Goal: Task Accomplishment & Management: Manage account settings

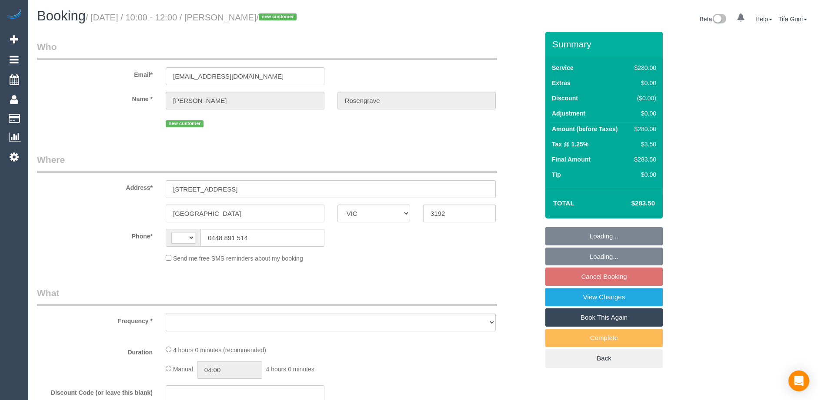
select select "VIC"
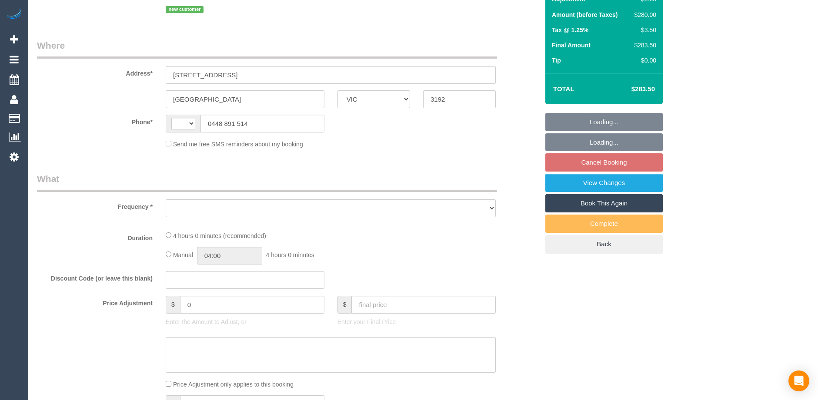
select select "string:stripe-pm_1SF5XX2GScqysDRVatega2gK"
select select "240"
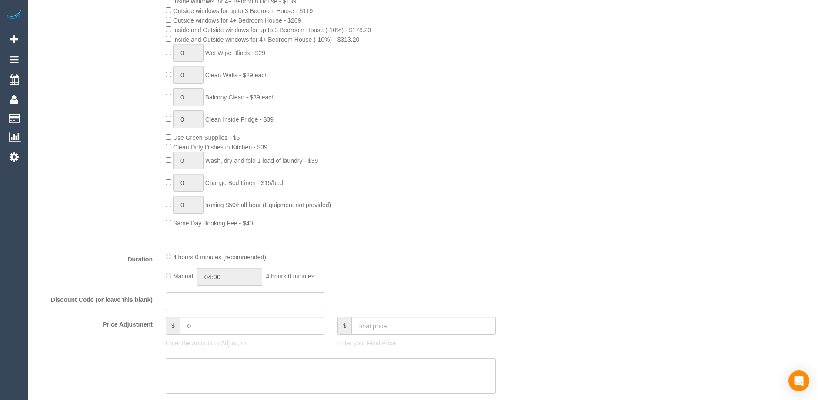
select select "string:AU"
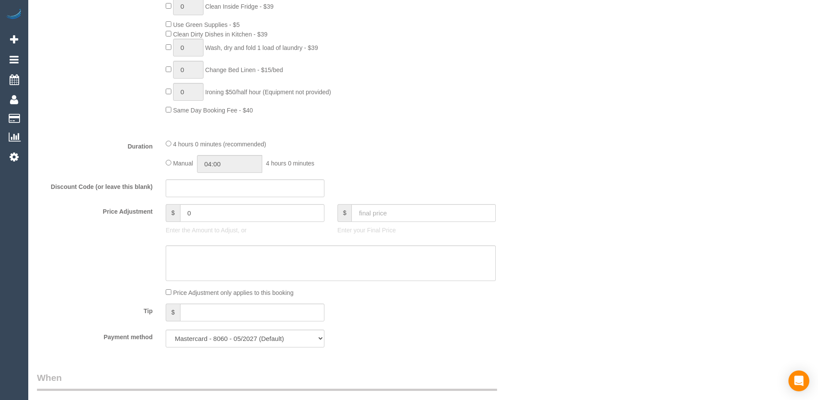
select select "object:1245"
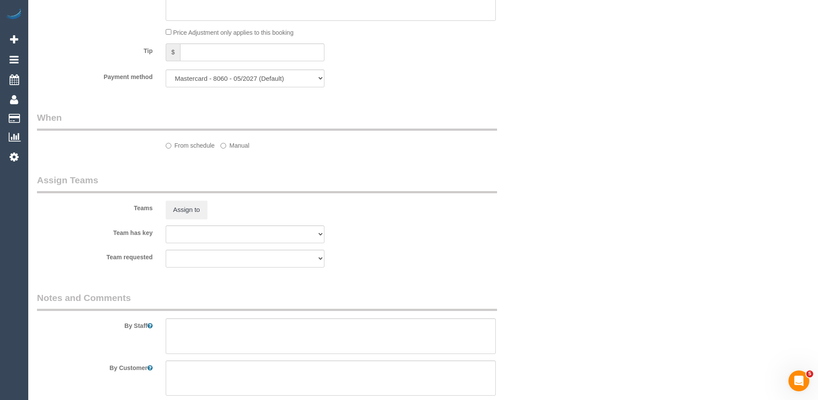
select select "spot3"
select select "number:28"
select select "number:14"
select select "number:18"
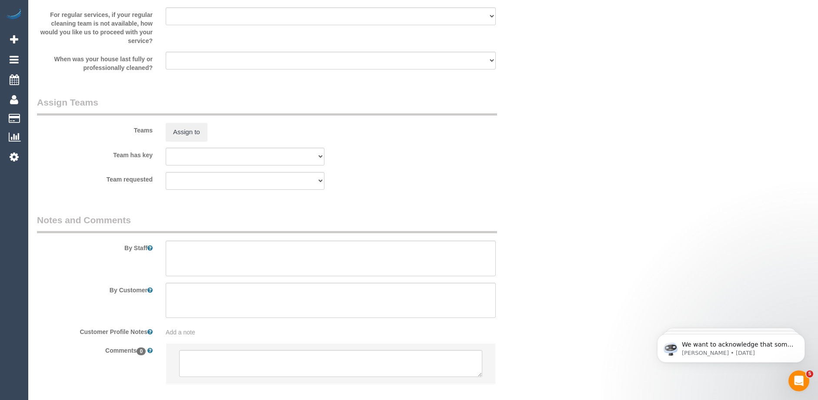
scroll to position [1296, 0]
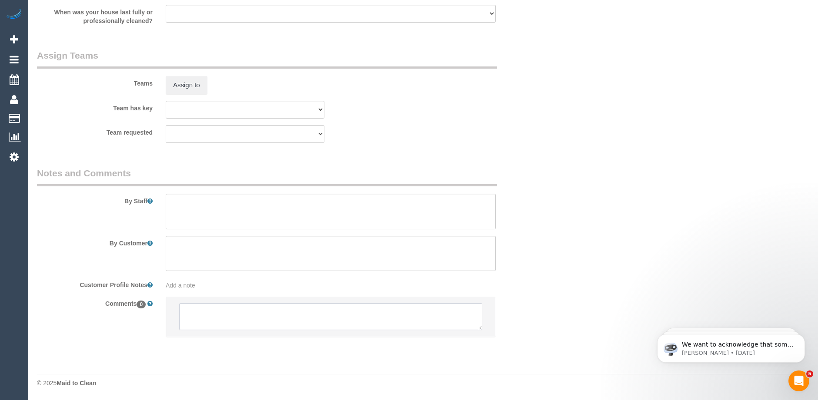
click at [303, 317] on textarea at bounding box center [330, 316] width 303 height 27
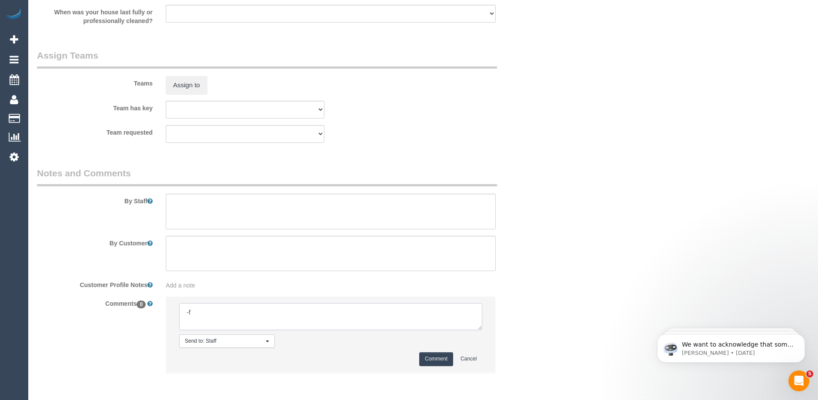
type textarea "-"
paste textarea "Flexibility dates: Flexibility times: Notes: knows we need to review Contact vi…"
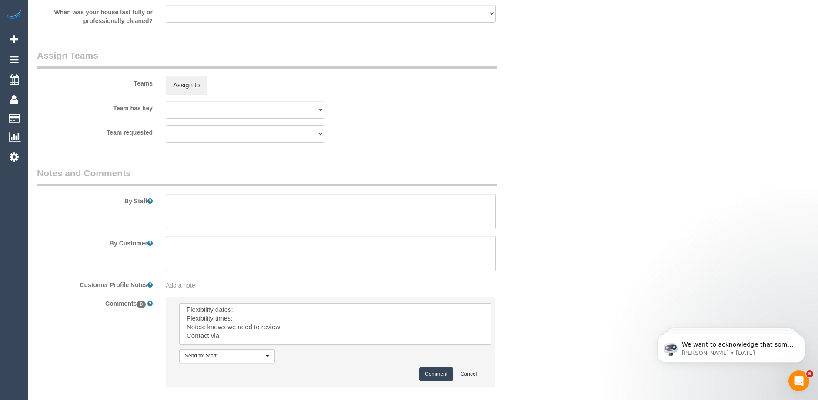
scroll to position [0, 0]
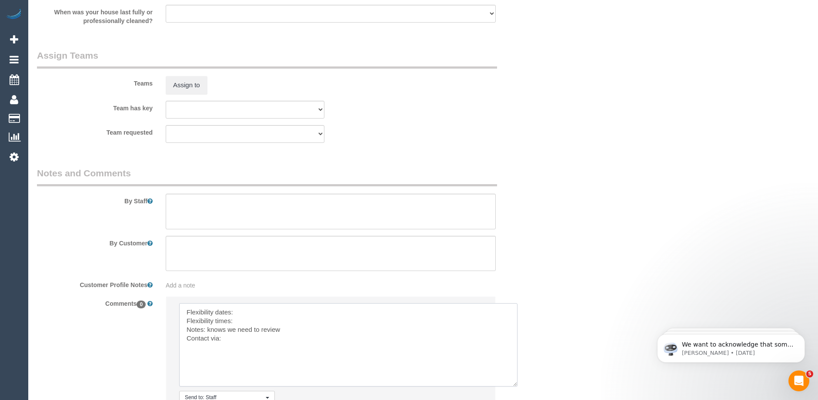
drag, startPoint x: 480, startPoint y: 327, endPoint x: 516, endPoint y: 383, distance: 66.6
click at [516, 383] on textarea at bounding box center [348, 344] width 338 height 83
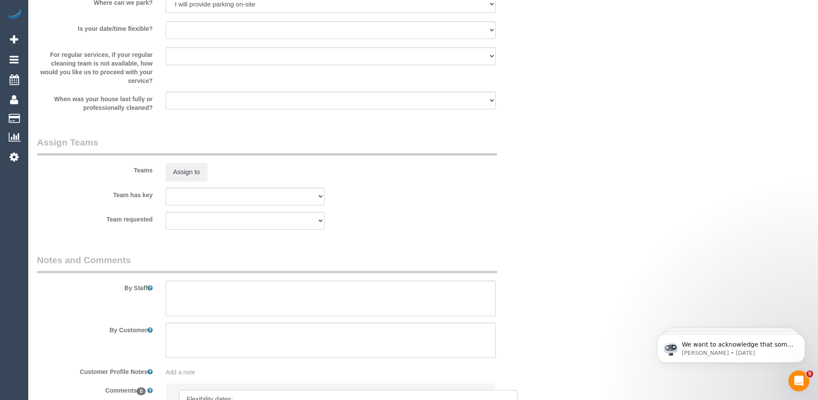
scroll to position [1296, 0]
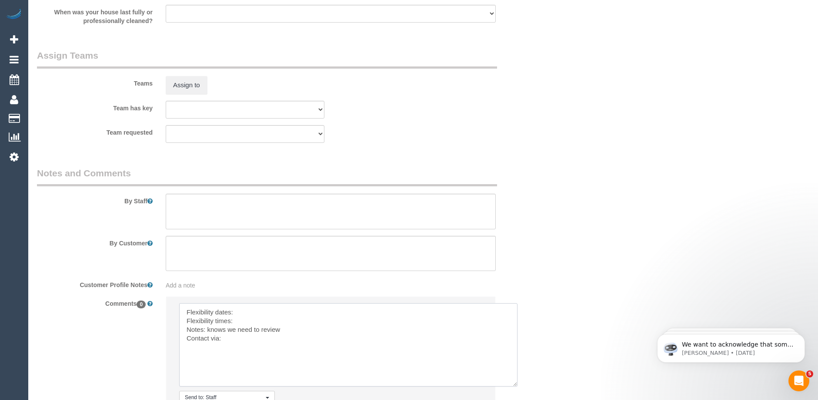
click at [246, 311] on textarea at bounding box center [348, 344] width 338 height 83
click at [255, 322] on textarea at bounding box center [348, 344] width 338 height 83
click at [234, 339] on textarea at bounding box center [348, 344] width 338 height 83
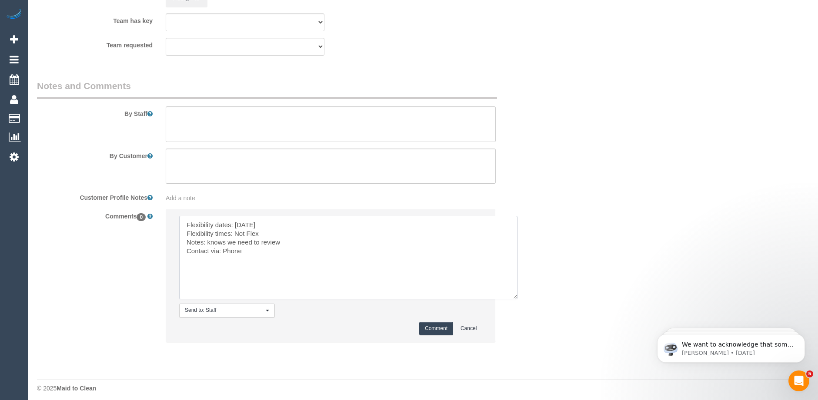
scroll to position [1388, 0]
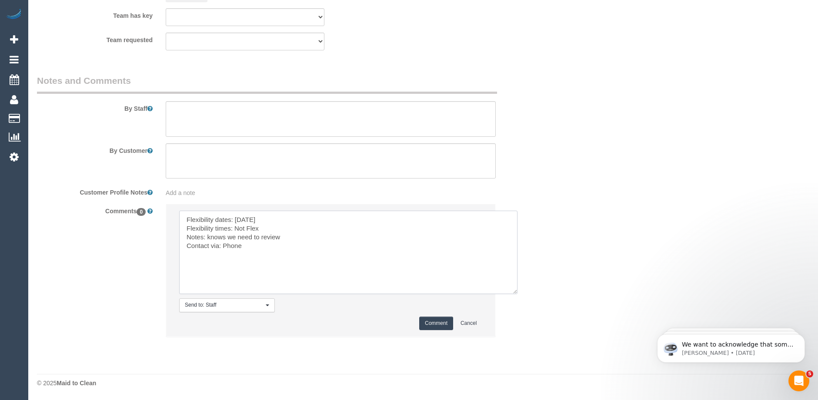
type textarea "Flexibility dates: [DATE] Flexibility times: Not Flex Notes: knows we need to r…"
click at [438, 325] on button "Comment" at bounding box center [436, 323] width 34 height 13
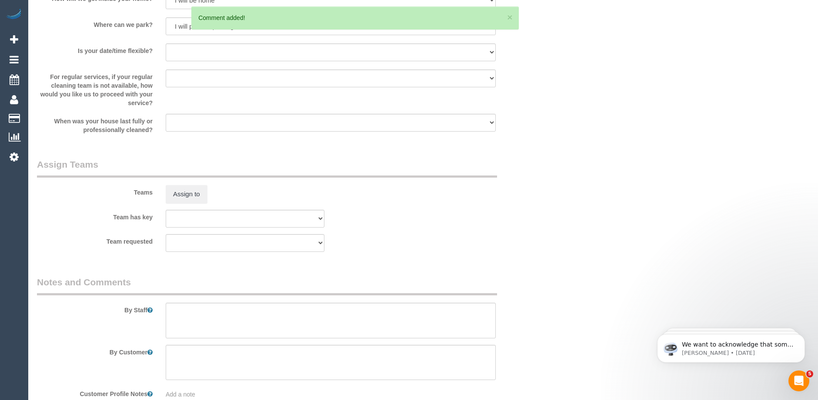
scroll to position [1171, 0]
